Goal: Use online tool/utility

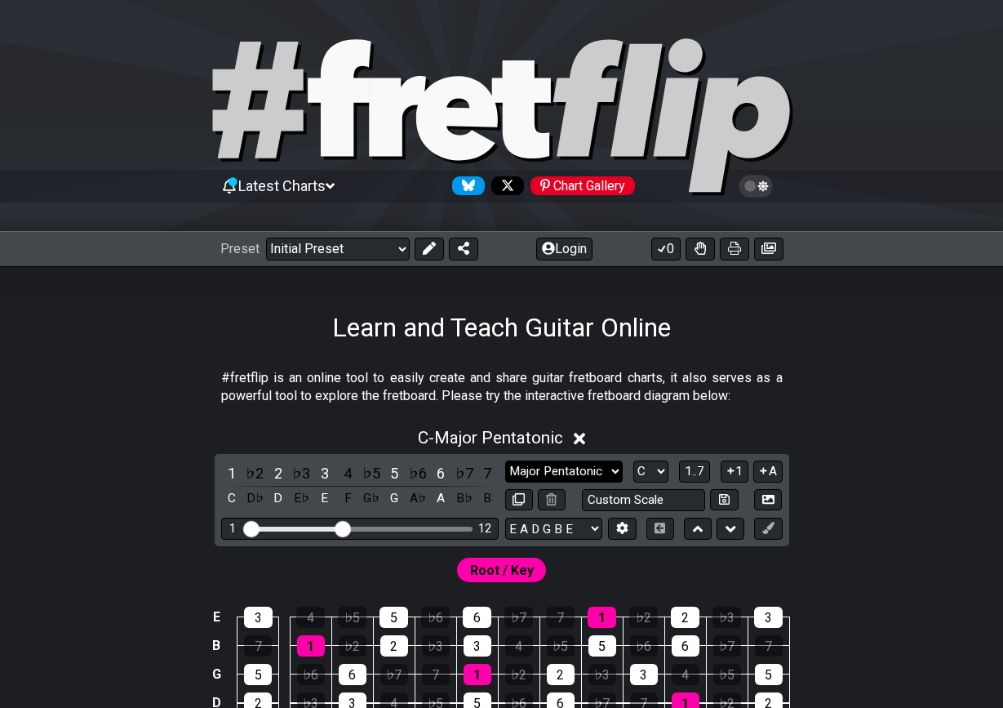
select select "Major / [PERSON_NAME]"
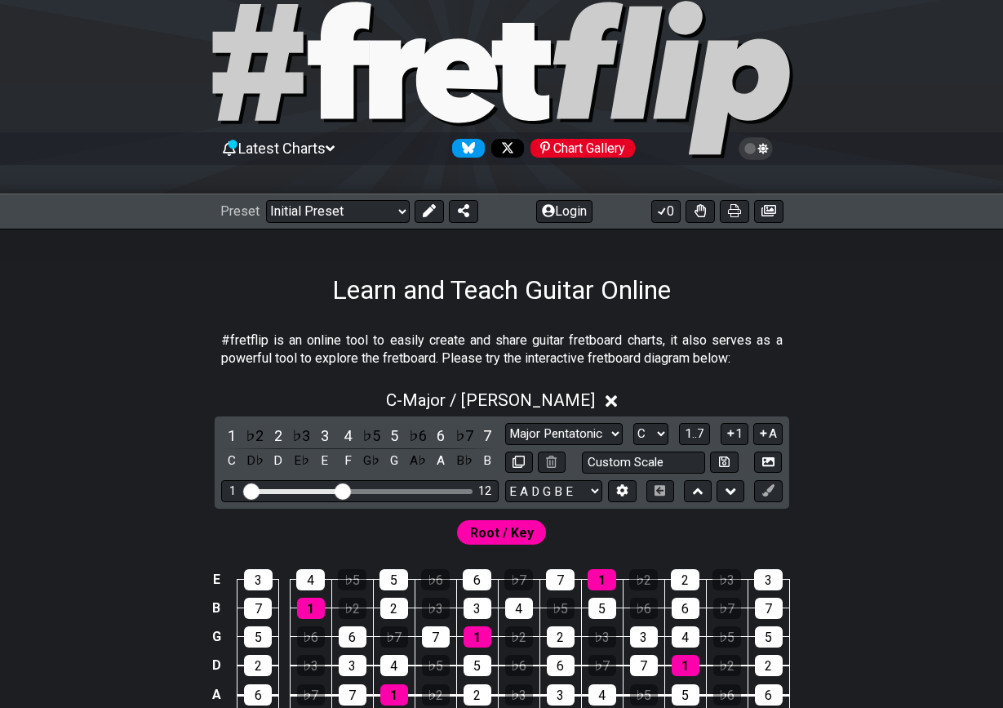
scroll to position [58, 0]
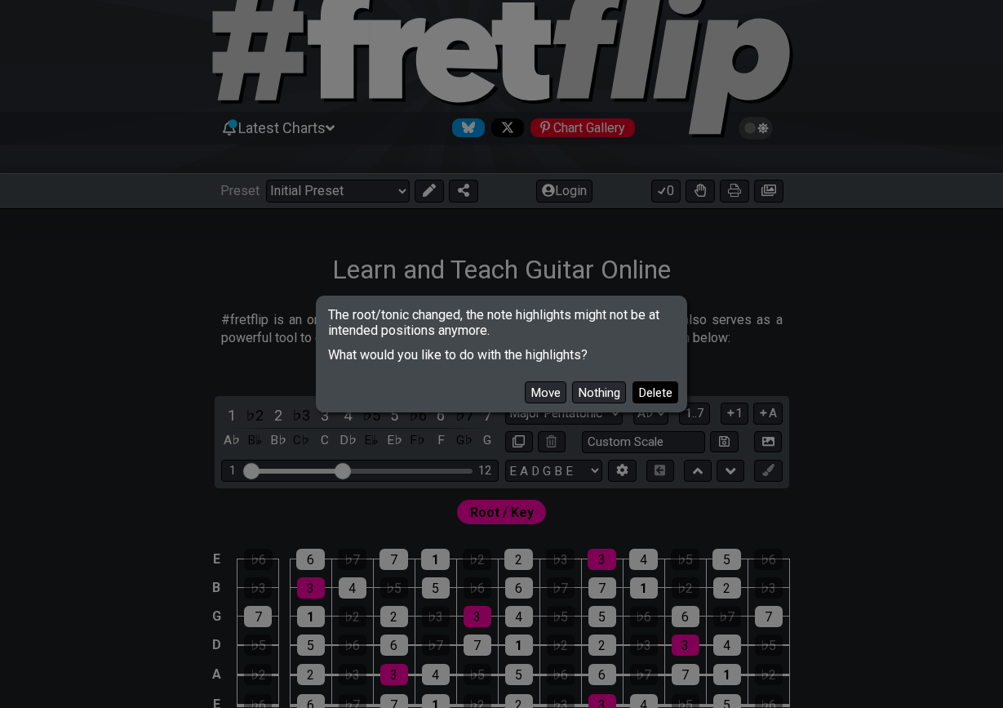
click at [649, 394] on button "Delete" at bounding box center [655, 392] width 46 height 22
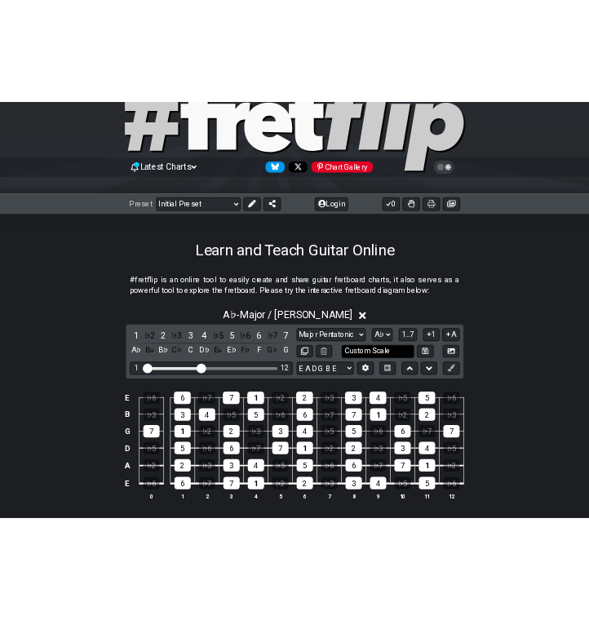
scroll to position [92, 0]
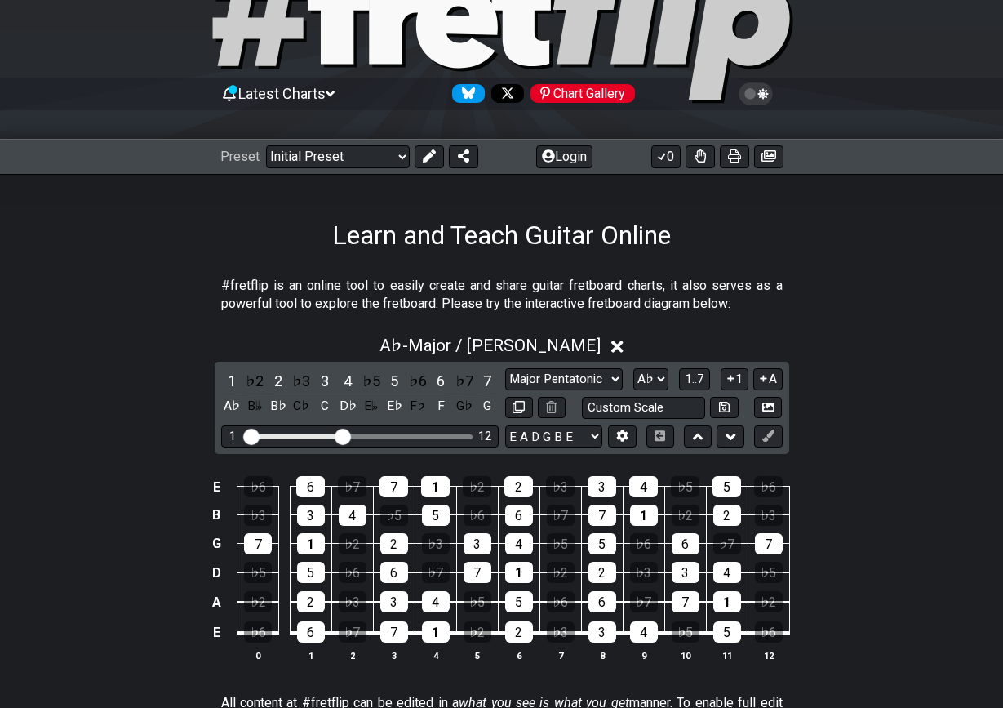
click at [850, 254] on div "#fretflip is an online tool to easily create and share guitar fretboard charts,…" at bounding box center [501, 719] width 1003 height 937
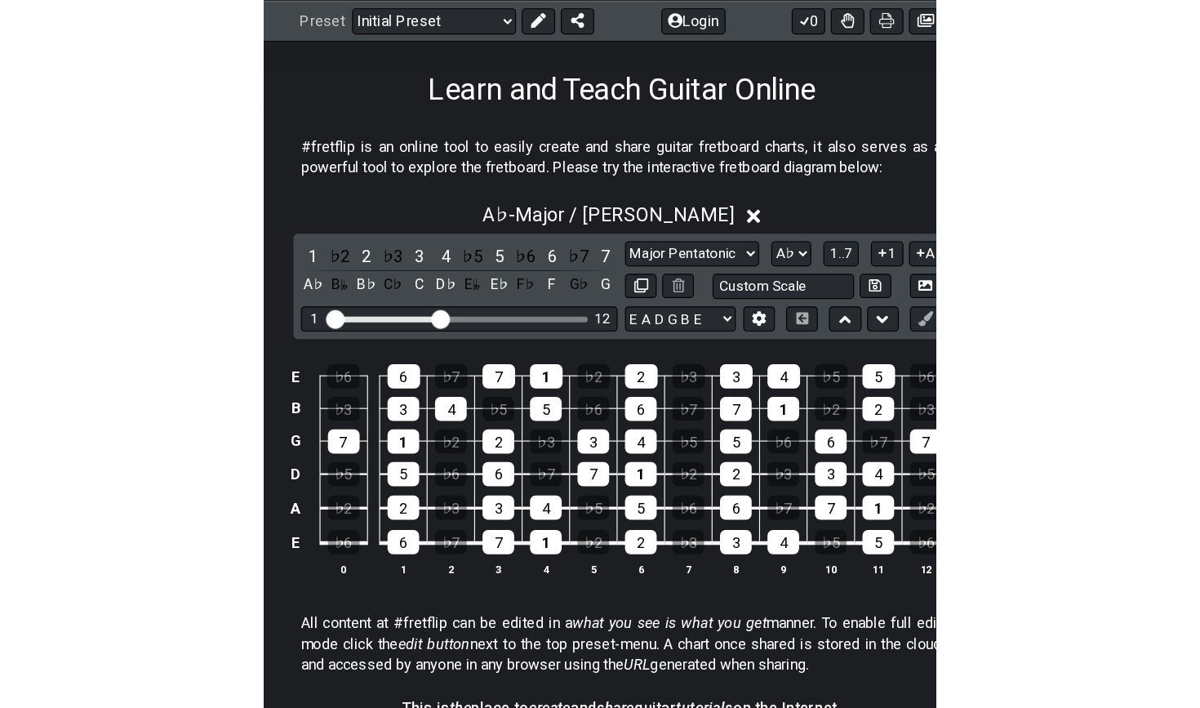
scroll to position [260, 0]
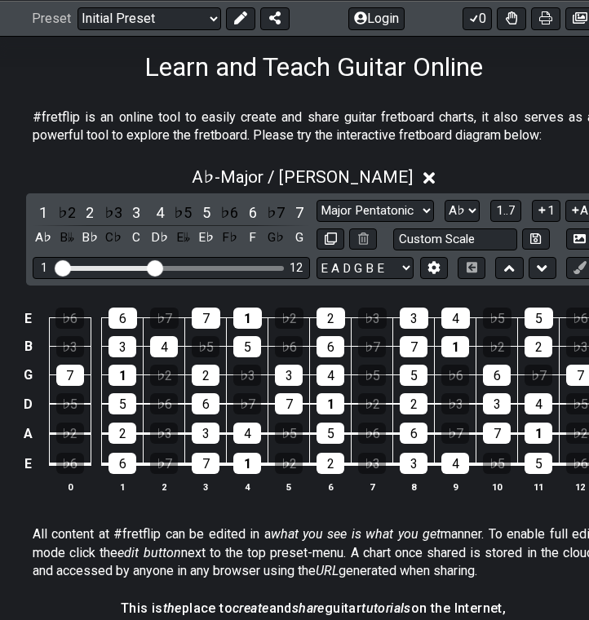
click at [398, 209] on select "Minor Pentatonic Click to edit Minor Pentatonic Major Pentatonic Minor Blues Ma…" at bounding box center [376, 211] width 118 height 22
click at [399, 205] on select "Minor Pentatonic Click to edit Minor Pentatonic Major Pentatonic Minor Blues Ma…" at bounding box center [376, 211] width 118 height 22
click at [453, 215] on select "A♭ A A♯ B♭ B C C♯ D♭ D D♯ E♭ E F F♯ G♭ G G♯" at bounding box center [462, 211] width 35 height 22
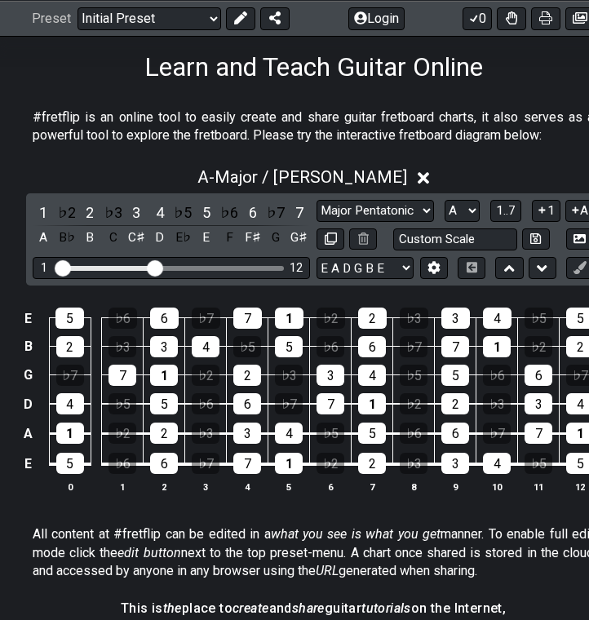
click at [445, 210] on select "A♭ A A♯ B♭ B C C♯ D♭ D D♯ E♭ E F F♯ G♭ G G♯" at bounding box center [462, 211] width 35 height 22
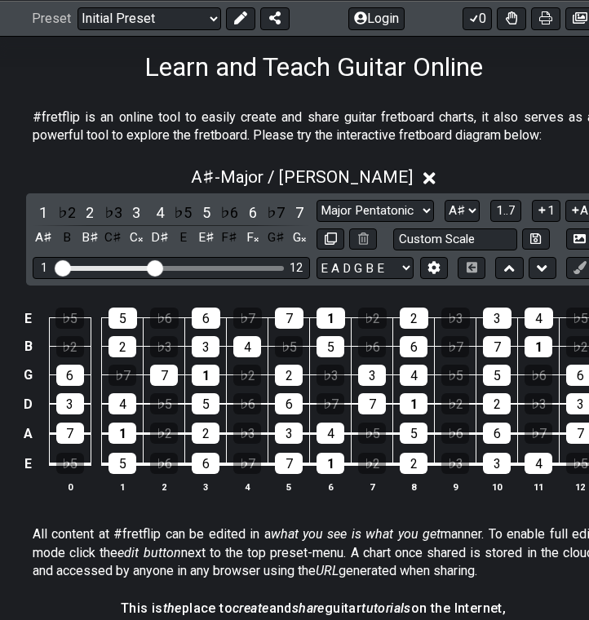
click at [447, 207] on select "A♭ A A♯ B♭ B C C♯ D♭ D D♯ E♭ E F F♯ G♭ G G♯" at bounding box center [462, 211] width 35 height 22
click at [455, 206] on select "A♭ A A♯ B♭ B C C♯ D♭ D D♯ E♭ E F F♯ G♭ G G♯" at bounding box center [462, 211] width 35 height 22
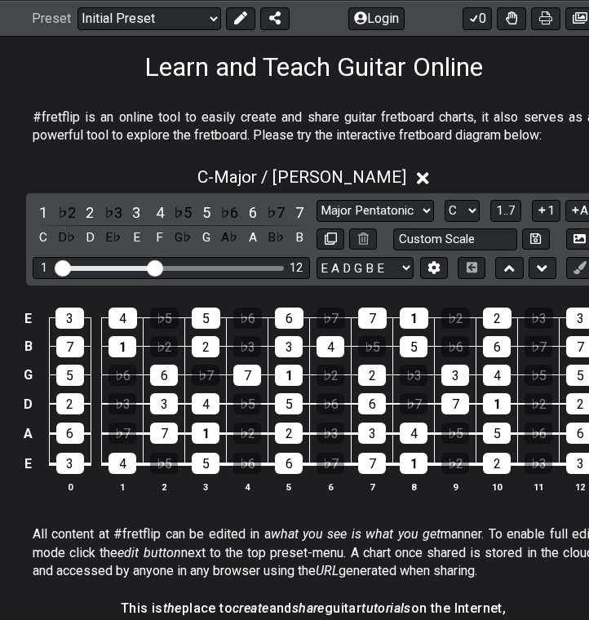
click at [466, 218] on select "A♭ A A♯ B♭ B C C♯ D♭ D D♯ E♭ E F F♯ G♭ G G♯" at bounding box center [462, 211] width 35 height 22
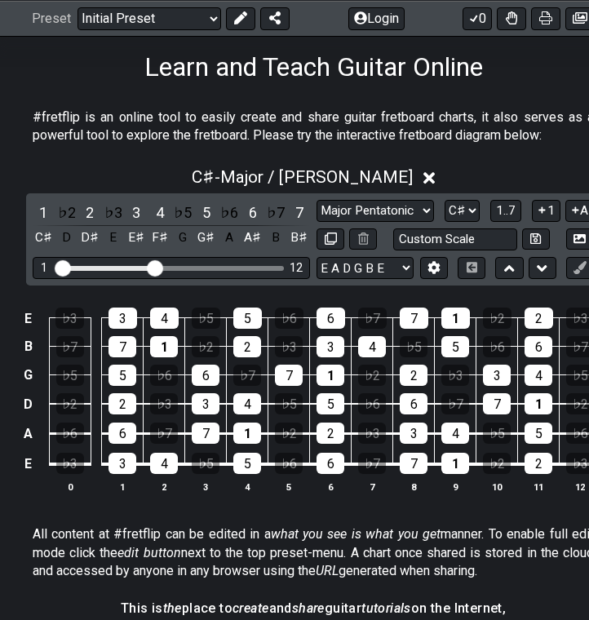
click at [447, 211] on select "A♭ A A♯ B♭ B C C♯ D♭ D D♯ E♭ E F F♯ G♭ G G♯" at bounding box center [462, 211] width 35 height 22
click at [378, 211] on select "Minor Pentatonic Click to edit Minor Pentatonic Major Pentatonic Minor Blues Ma…" at bounding box center [376, 211] width 118 height 22
click at [469, 215] on select "A♭ A A♯ B♭ B C C♯ D♭ D D♯ E♭ E F F♯ G♭ G G♯" at bounding box center [462, 211] width 35 height 22
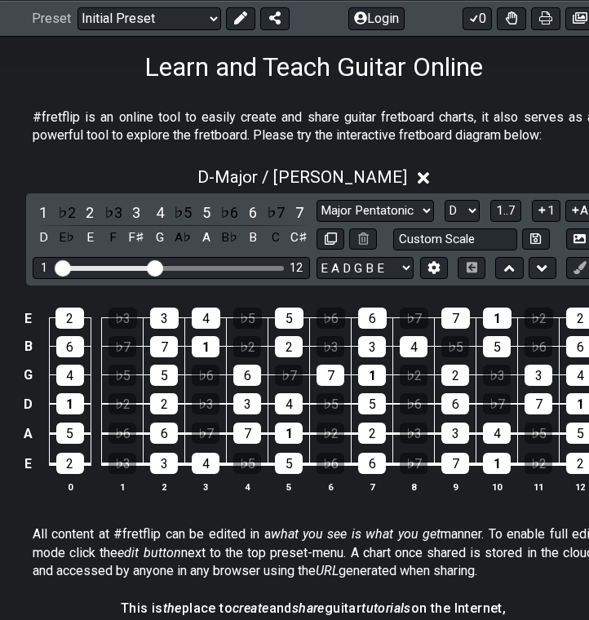
click at [445, 204] on select "A♭ A A♯ B♭ B C C♯ D♭ D D♯ E♭ E F F♯ G♭ G G♯" at bounding box center [462, 211] width 35 height 22
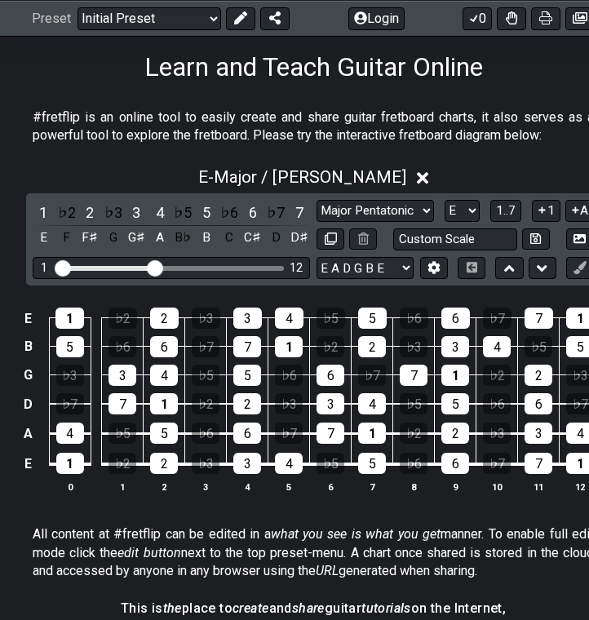
click at [450, 204] on select "A♭ A A♯ B♭ B C C♯ D♭ D D♯ E♭ E F F♯ G♭ G G♯" at bounding box center [462, 211] width 35 height 22
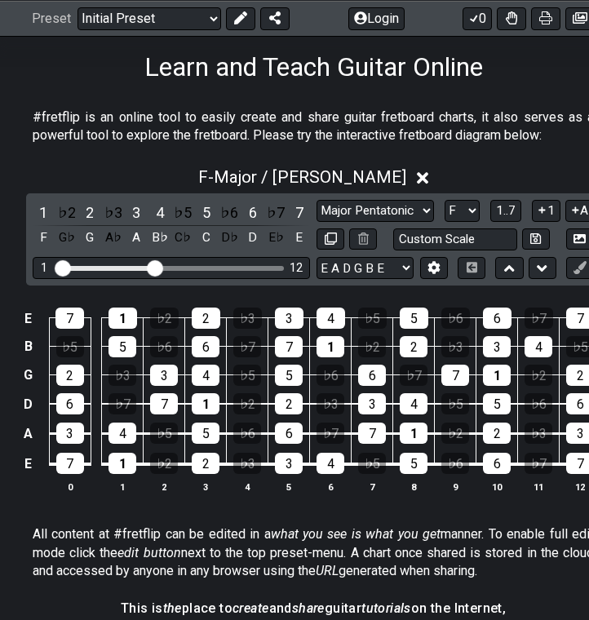
click at [448, 211] on select "A♭ A A♯ B♭ B C C♯ D♭ D D♯ E♭ E F F♯ G♭ G G♯" at bounding box center [462, 211] width 35 height 22
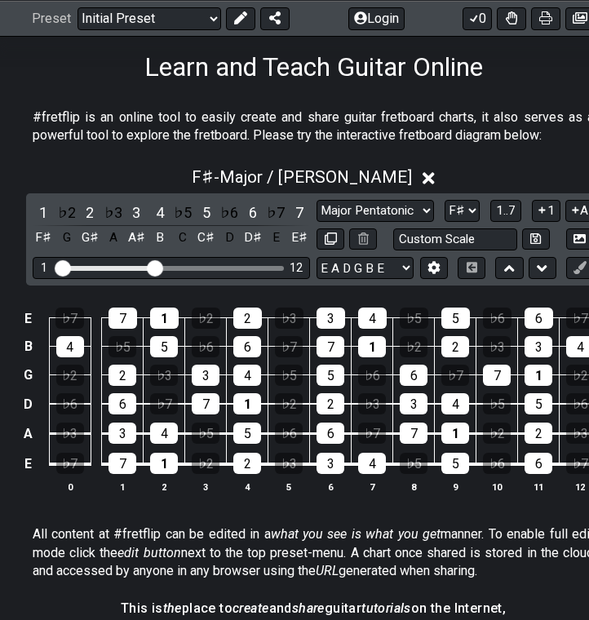
click at [455, 217] on select "A♭ A A♯ B♭ B C C♯ D♭ D D♯ E♭ E F F♯ G♭ G G♯" at bounding box center [462, 211] width 35 height 22
click at [464, 211] on select "A♭ A A♯ B♭ B C C♯ D♭ D D♯ E♭ E F F♯ G♭ G G♯" at bounding box center [462, 211] width 35 height 22
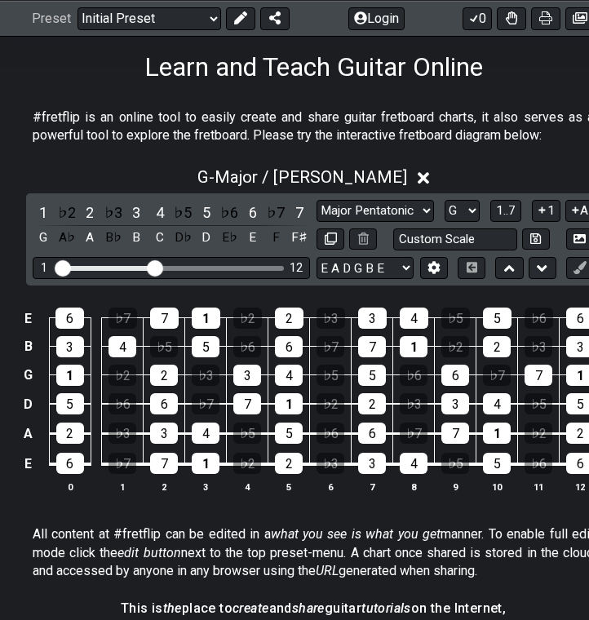
click at [470, 201] on select "A♭ A A♯ B♭ B C C♯ D♭ D D♯ E♭ E F F♯ G♭ G G♯" at bounding box center [462, 211] width 35 height 22
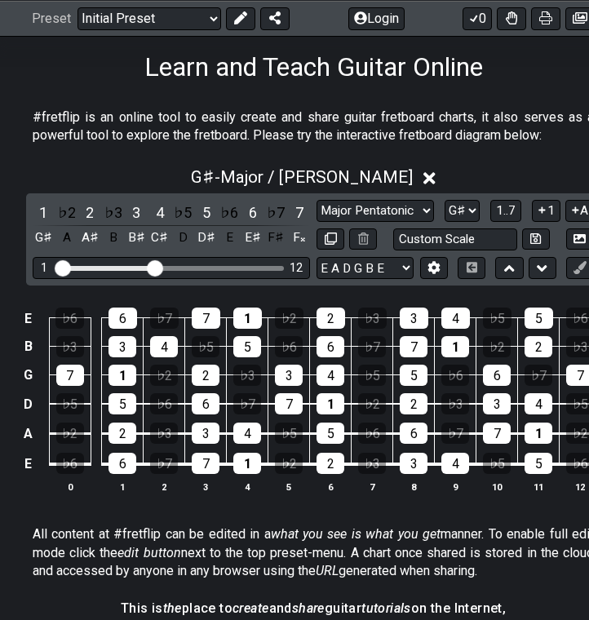
select select "Eb"
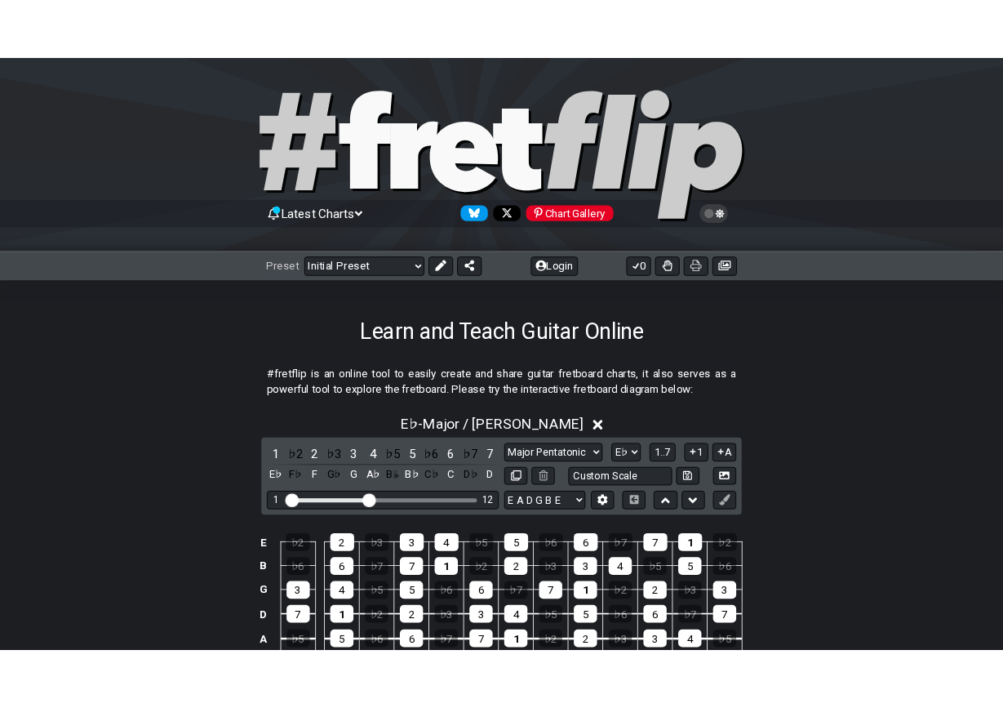
scroll to position [0, 0]
